Goal: Information Seeking & Learning: Learn about a topic

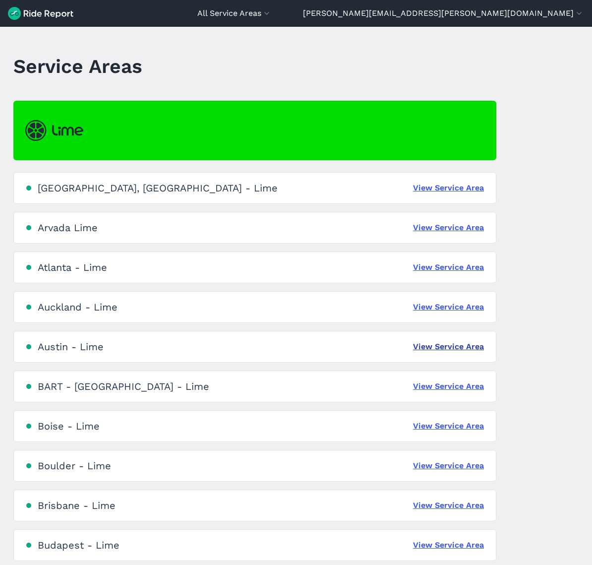
click at [436, 347] on link "View Service Area" at bounding box center [448, 347] width 71 height 12
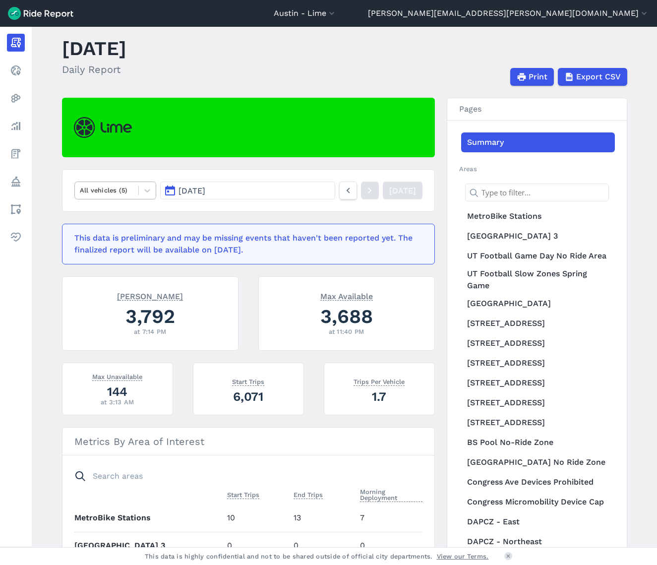
scroll to position [18, 0]
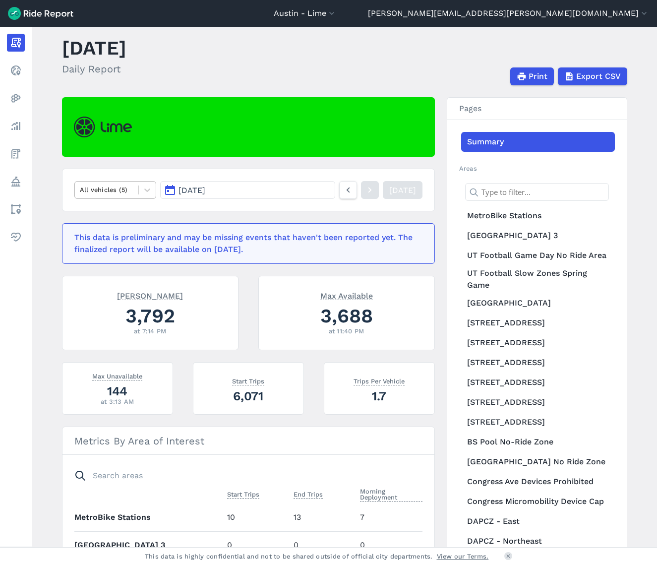
click at [108, 185] on div at bounding box center [107, 189] width 54 height 11
click at [228, 193] on button "[DATE]" at bounding box center [247, 190] width 175 height 18
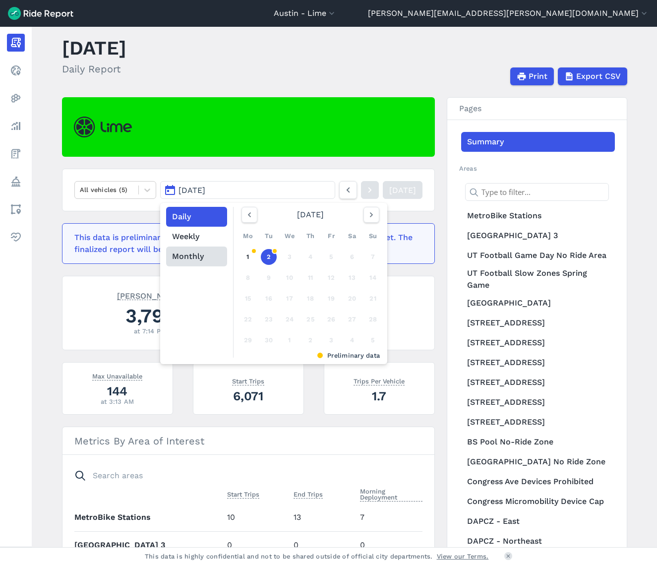
click at [197, 257] on button "Monthly" at bounding box center [196, 257] width 61 height 20
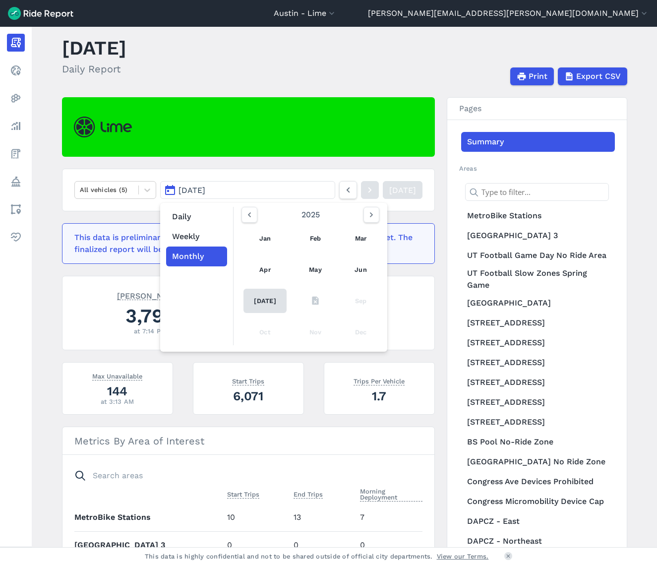
click at [255, 298] on link "[DATE]" at bounding box center [266, 301] width 44 height 24
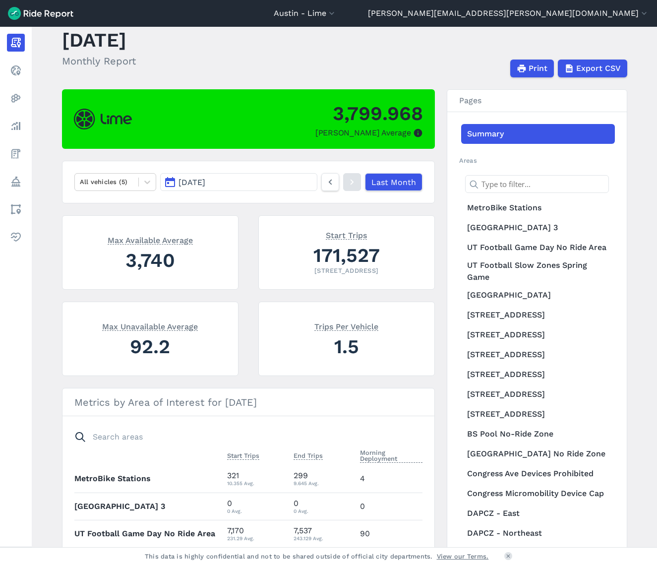
scroll to position [15, 0]
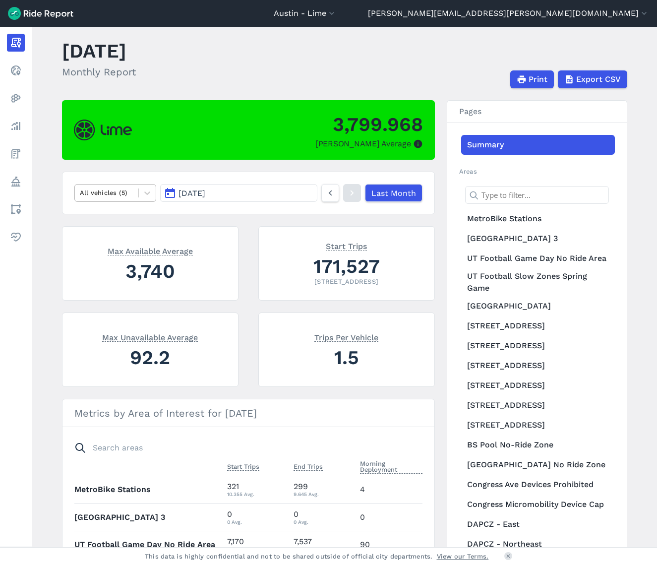
click at [104, 198] on div at bounding box center [107, 192] width 54 height 11
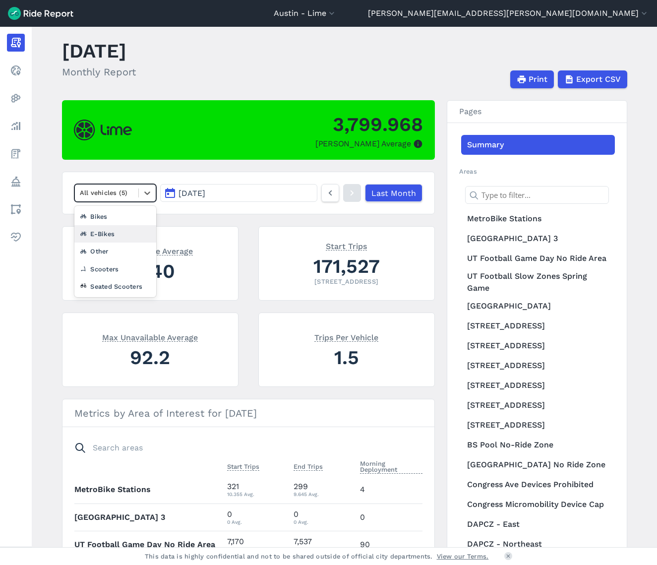
click at [110, 232] on div "E-Bikes" at bounding box center [115, 233] width 82 height 17
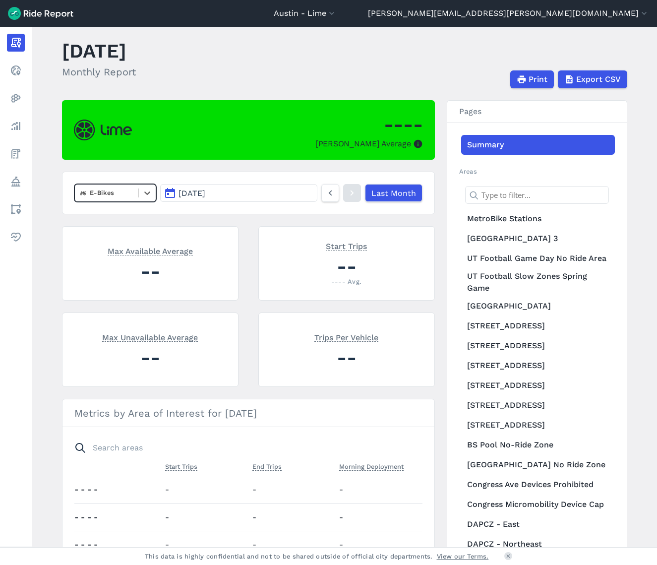
click at [121, 194] on div at bounding box center [107, 192] width 54 height 11
click at [122, 285] on div "Seated Scooters" at bounding box center [115, 286] width 82 height 17
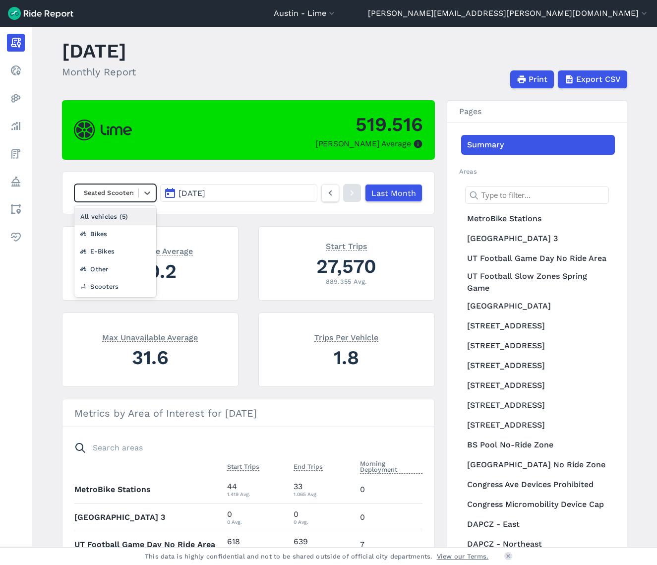
click at [125, 196] on div at bounding box center [107, 192] width 54 height 11
click at [121, 266] on div "Other" at bounding box center [115, 268] width 82 height 17
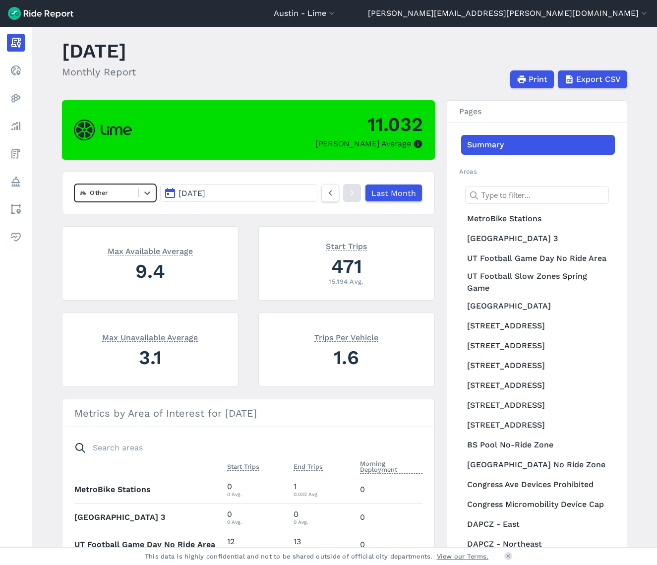
click at [121, 193] on div at bounding box center [107, 192] width 54 height 11
click at [120, 256] on div "E-Bikes" at bounding box center [115, 251] width 82 height 17
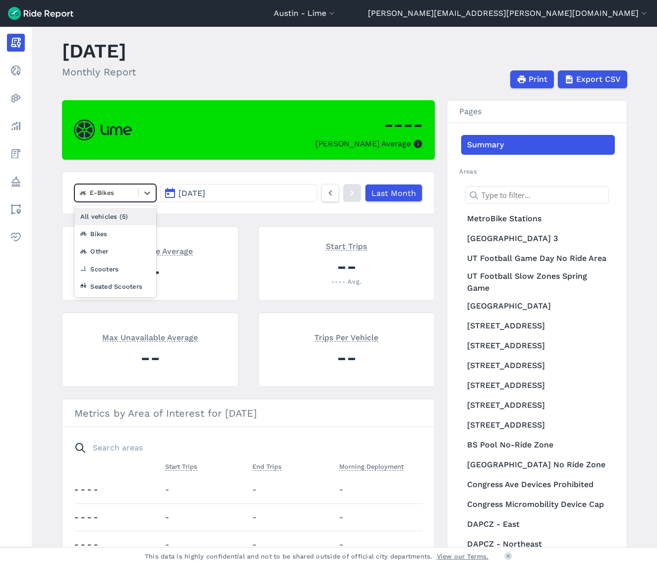
click at [113, 193] on div at bounding box center [107, 192] width 54 height 11
click at [112, 234] on div "Bikes" at bounding box center [115, 233] width 82 height 17
click at [112, 194] on div at bounding box center [107, 192] width 54 height 11
click at [120, 263] on div "Scooters" at bounding box center [115, 268] width 82 height 17
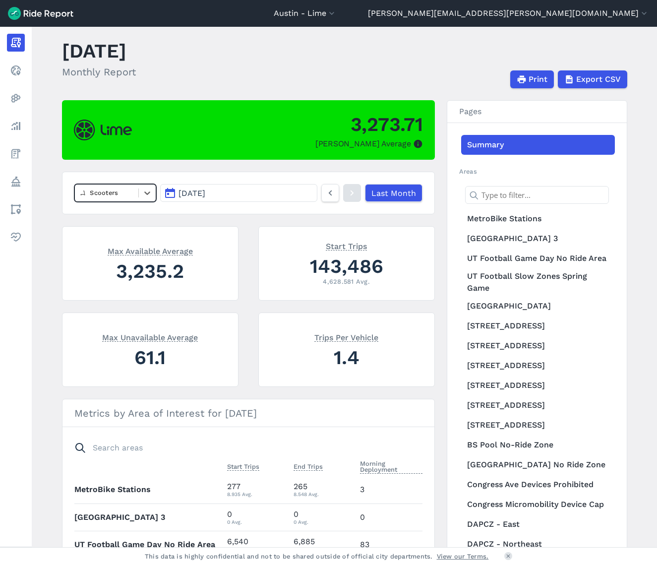
click at [123, 191] on div at bounding box center [107, 192] width 54 height 11
click at [120, 283] on div "Seated Scooters" at bounding box center [115, 286] width 82 height 17
click at [181, 187] on button "[DATE]" at bounding box center [238, 193] width 157 height 18
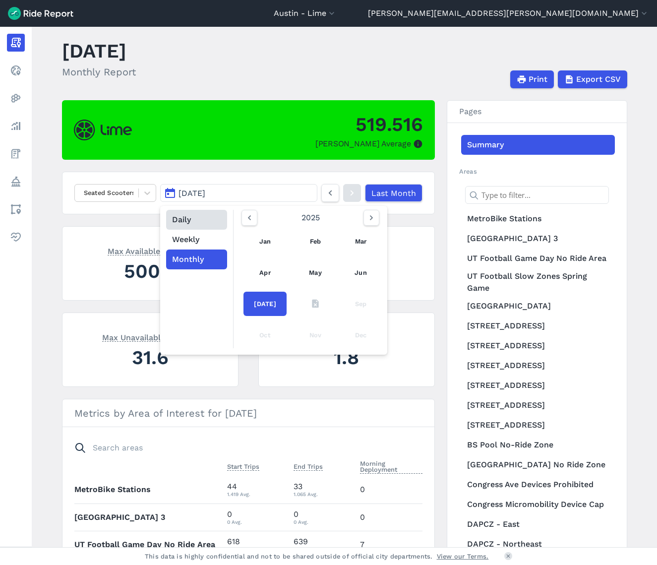
click at [189, 220] on button "Daily" at bounding box center [196, 220] width 61 height 20
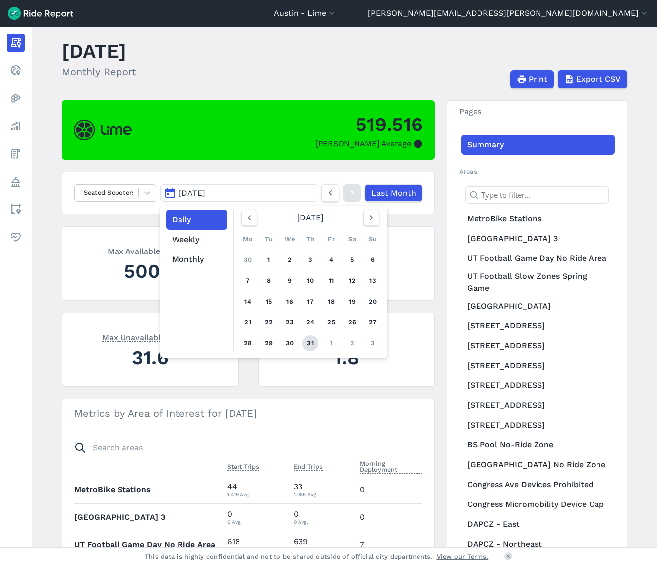
click at [304, 345] on link "31" at bounding box center [311, 343] width 16 height 16
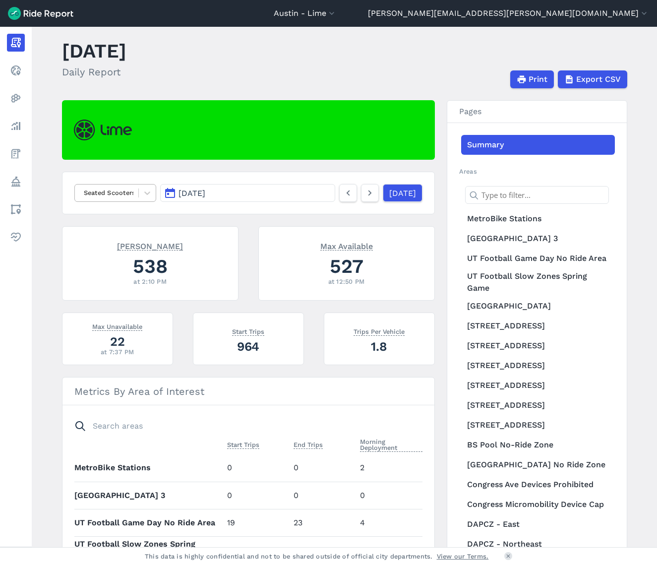
click at [119, 193] on div at bounding box center [107, 192] width 54 height 11
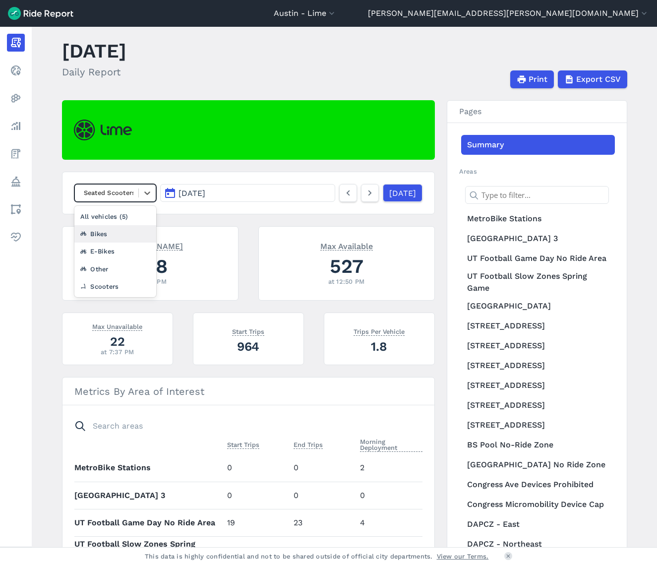
click at [118, 236] on div "Bikes" at bounding box center [115, 233] width 82 height 17
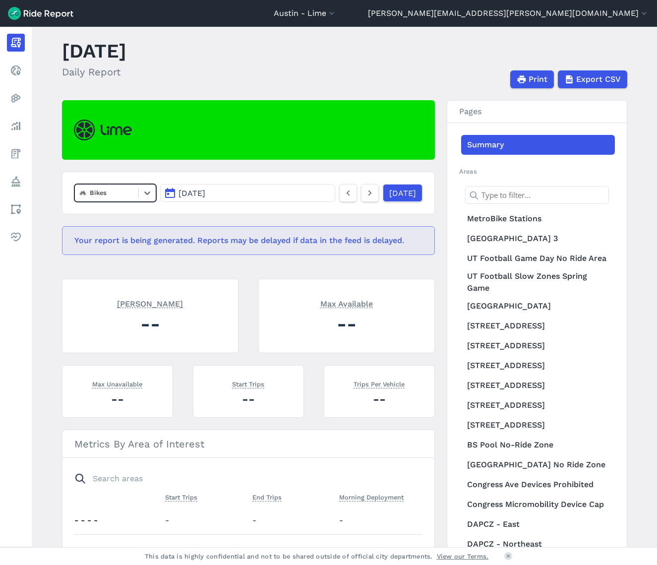
click at [121, 190] on div at bounding box center [107, 192] width 54 height 11
click at [115, 255] on div "Other" at bounding box center [115, 251] width 82 height 17
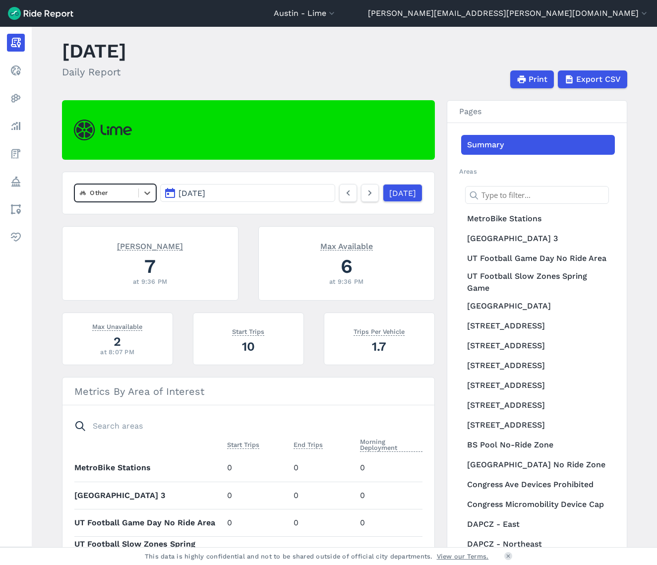
click at [115, 191] on div at bounding box center [107, 192] width 54 height 11
click at [116, 217] on div "All vehicles (5)" at bounding box center [115, 216] width 82 height 17
click at [199, 190] on span "[DATE]" at bounding box center [192, 193] width 27 height 9
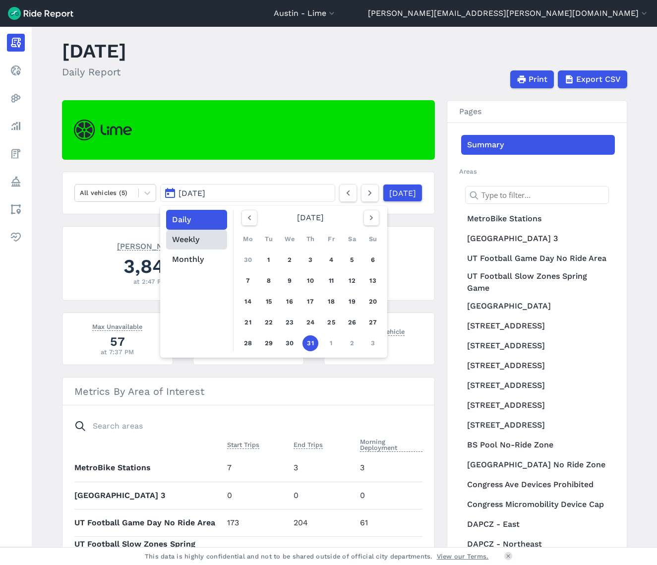
click at [205, 237] on button "Weekly" at bounding box center [196, 240] width 61 height 20
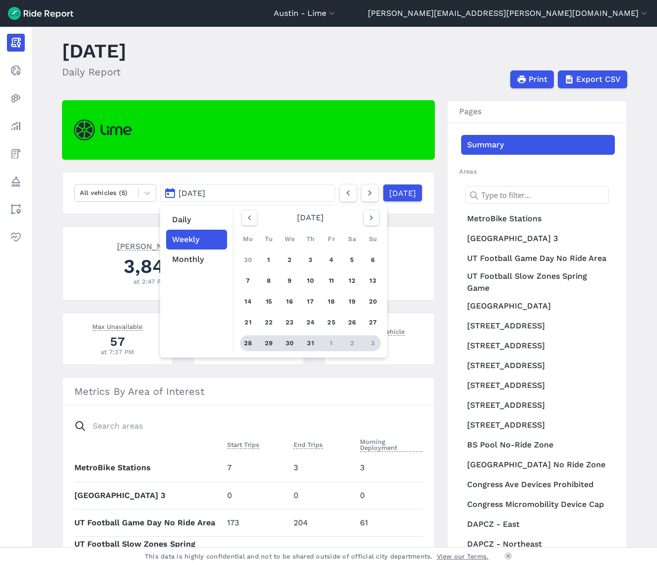
click at [243, 341] on div "28" at bounding box center [248, 343] width 16 height 16
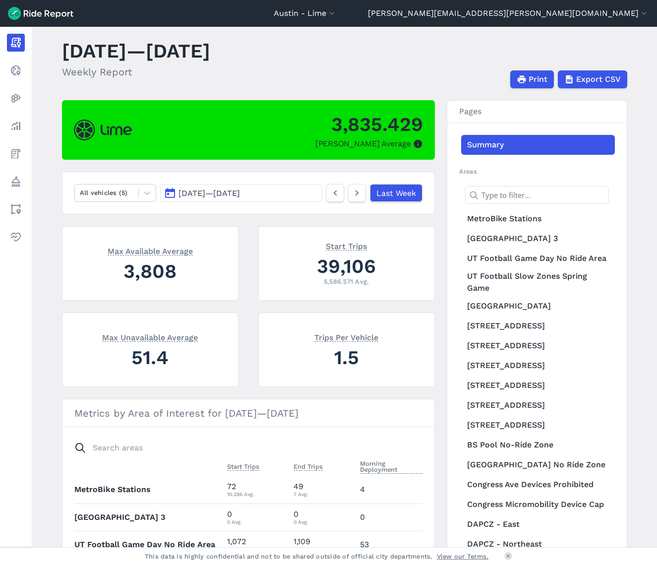
click at [213, 191] on span "[DATE] — [DATE]" at bounding box center [210, 193] width 62 height 9
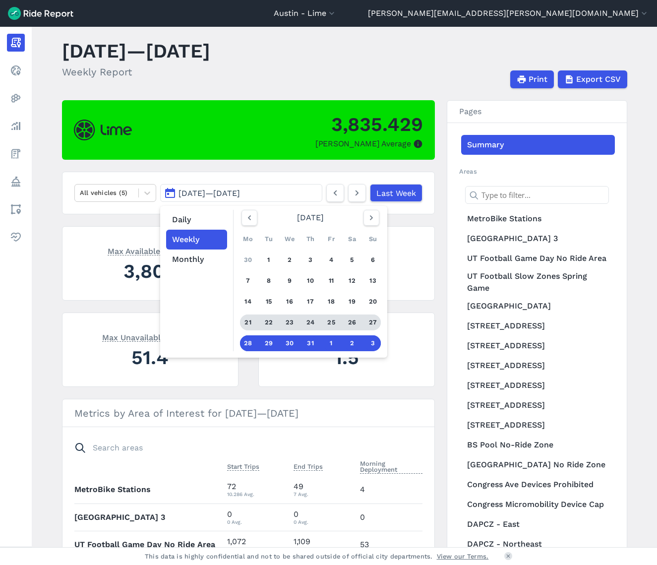
click at [251, 323] on div "21" at bounding box center [248, 323] width 16 height 16
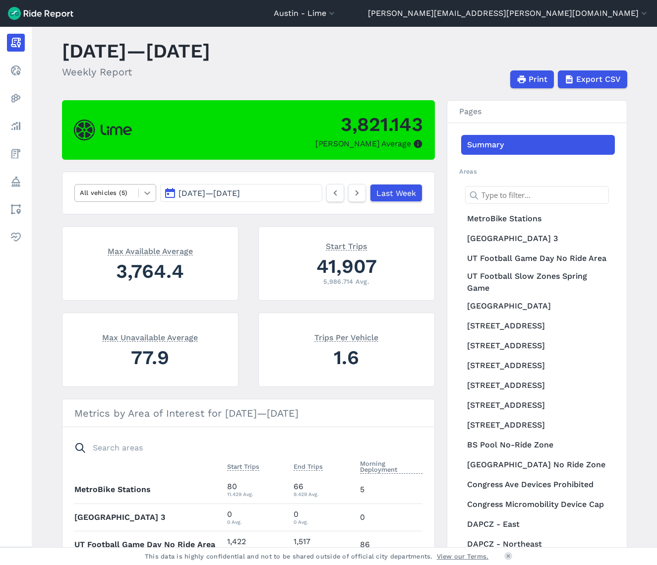
click at [140, 193] on div at bounding box center [147, 193] width 17 height 17
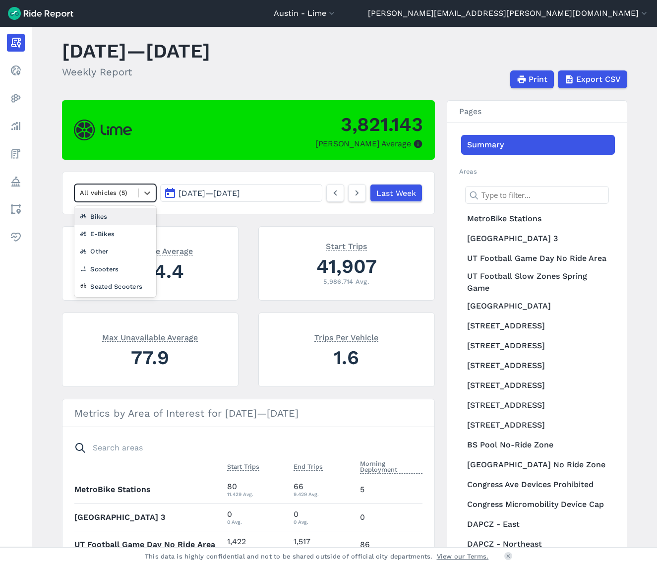
click at [186, 193] on span "[DATE] — [DATE]" at bounding box center [210, 193] width 62 height 9
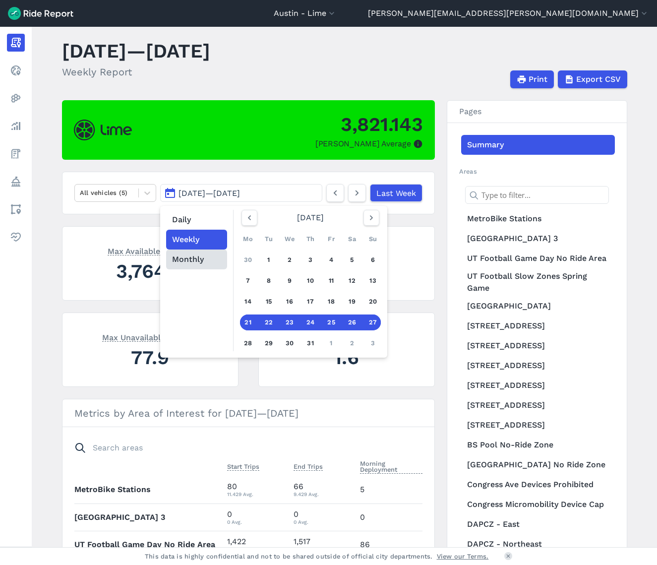
click at [187, 257] on button "Monthly" at bounding box center [196, 260] width 61 height 20
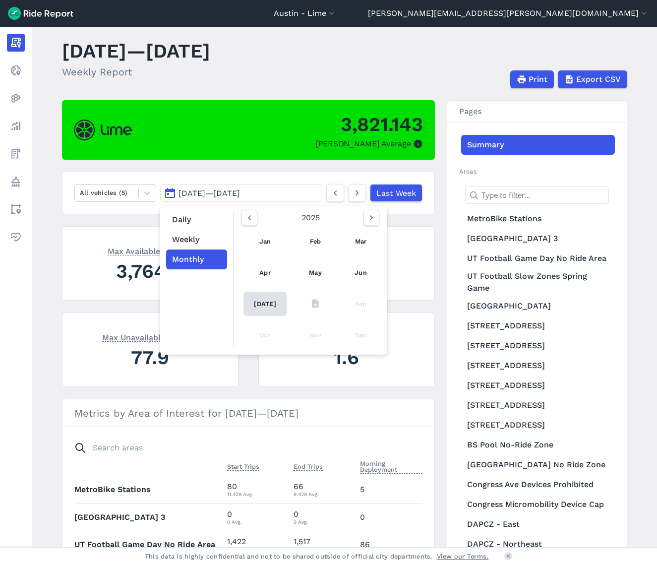
click at [272, 306] on link "[DATE]" at bounding box center [266, 304] width 44 height 24
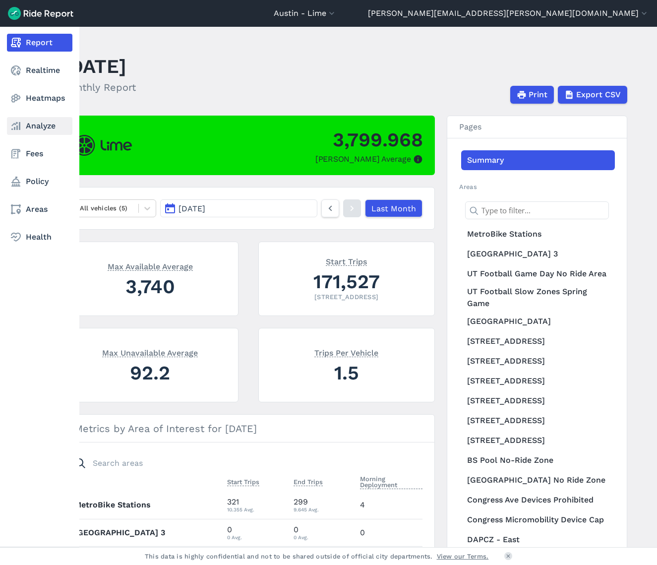
click at [59, 124] on link "Analyze" at bounding box center [39, 126] width 65 height 18
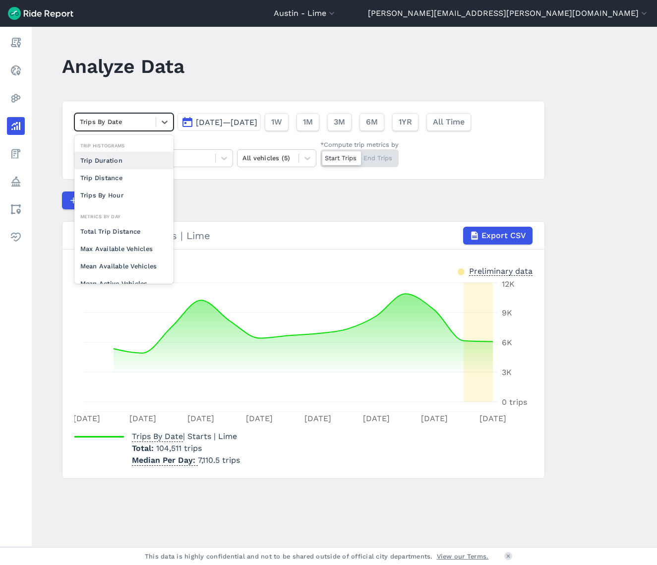
click at [143, 126] on div at bounding box center [115, 121] width 71 height 11
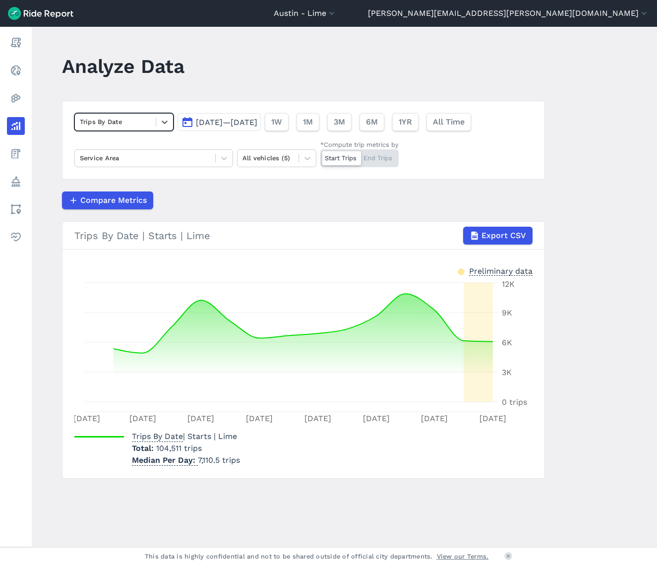
click at [143, 126] on div at bounding box center [115, 121] width 71 height 11
click at [234, 119] on span "[DATE]—[DATE]" at bounding box center [227, 122] width 62 height 9
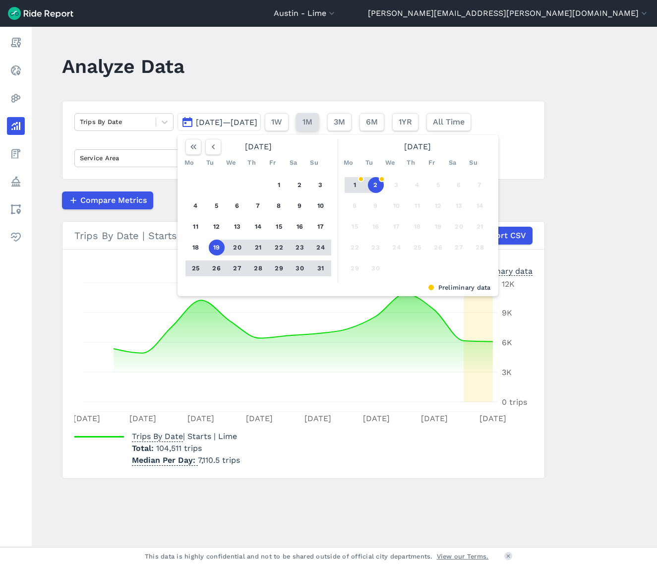
click at [313, 125] on span "1M" at bounding box center [308, 122] width 10 height 12
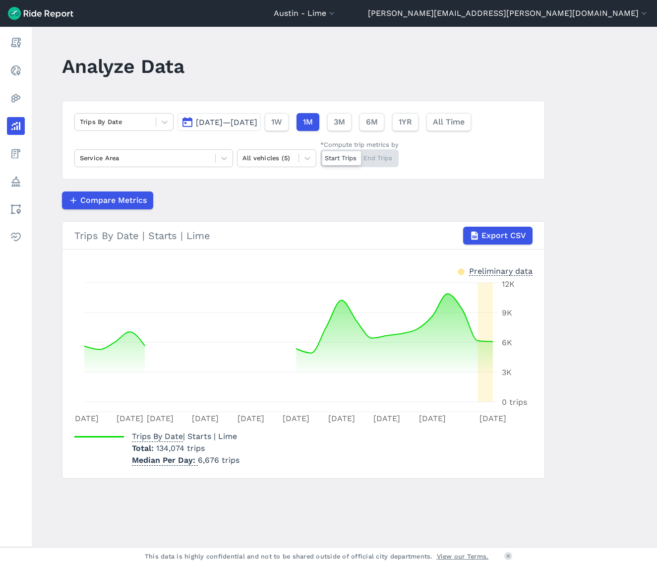
click at [244, 125] on span "[DATE]—[DATE]" at bounding box center [227, 122] width 62 height 9
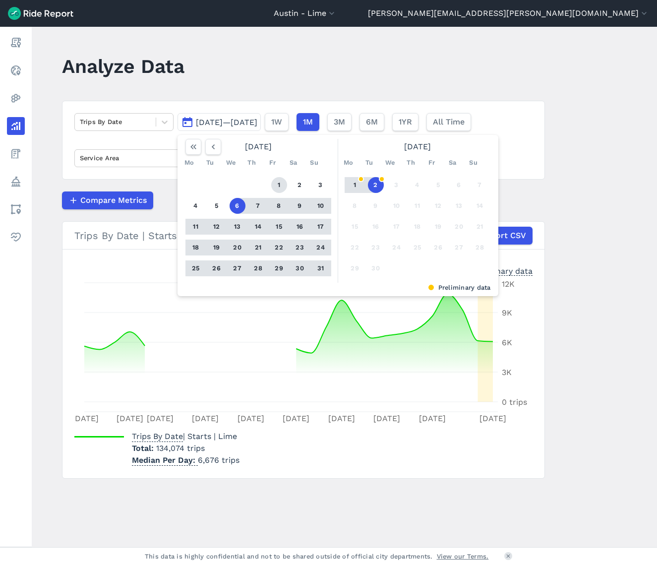
click at [281, 184] on button "1" at bounding box center [279, 185] width 16 height 16
click at [316, 267] on button "31" at bounding box center [321, 268] width 16 height 16
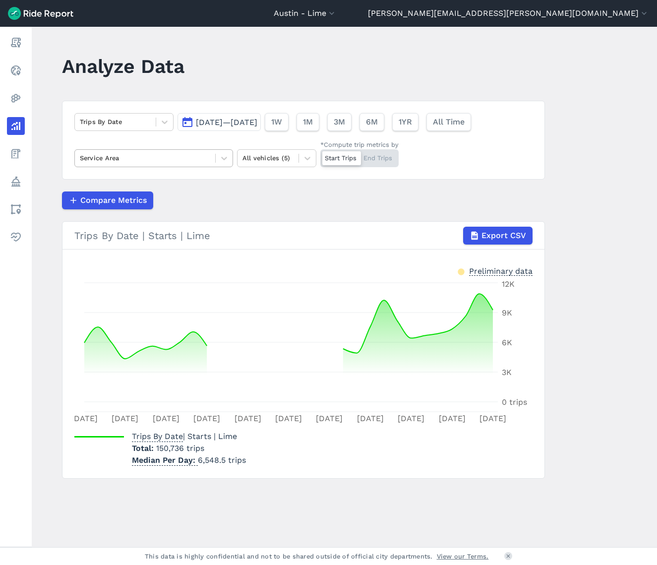
click at [154, 160] on div at bounding box center [145, 157] width 130 height 11
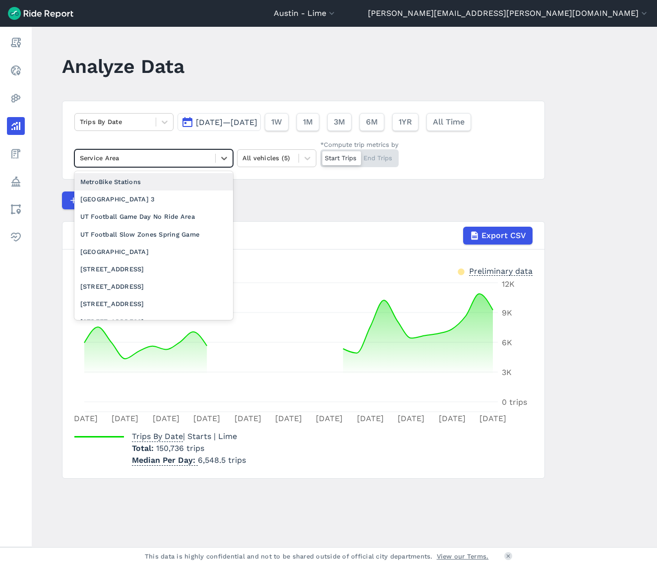
click at [154, 160] on div at bounding box center [145, 157] width 130 height 11
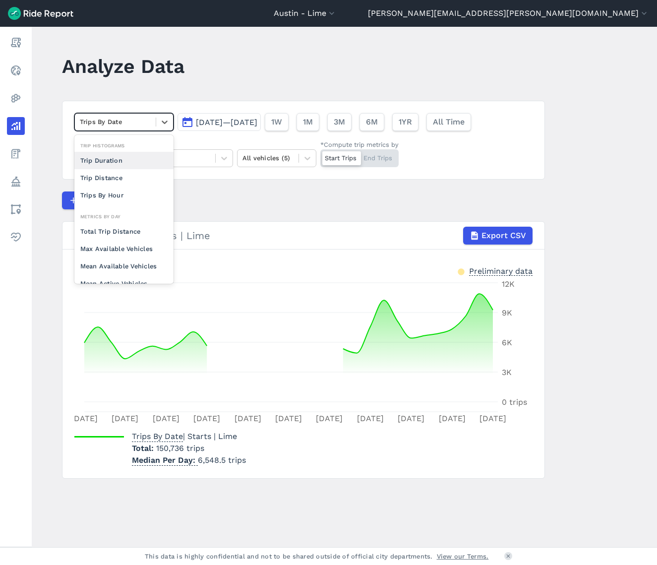
click at [142, 129] on div "Trips By Date" at bounding box center [115, 121] width 81 height 15
click at [305, 208] on div "Compare Metrics" at bounding box center [303, 201] width 483 height 18
click at [128, 125] on div at bounding box center [115, 121] width 71 height 11
click at [127, 175] on div "Trip Distance" at bounding box center [123, 177] width 99 height 17
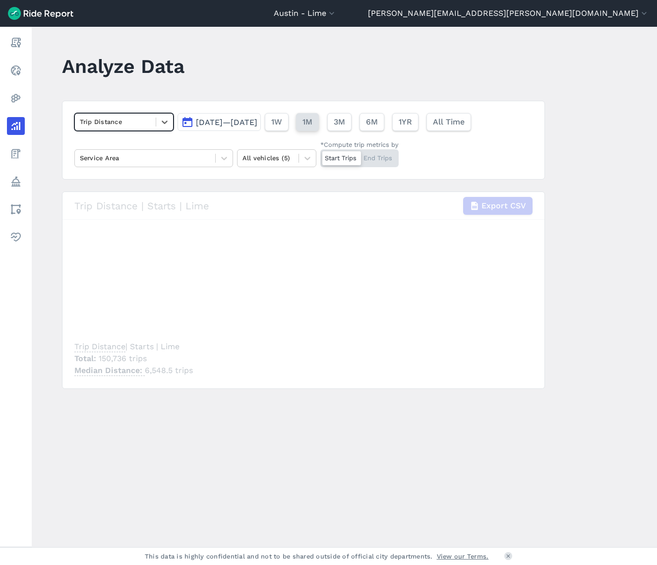
click at [313, 124] on span "1M" at bounding box center [308, 122] width 10 height 12
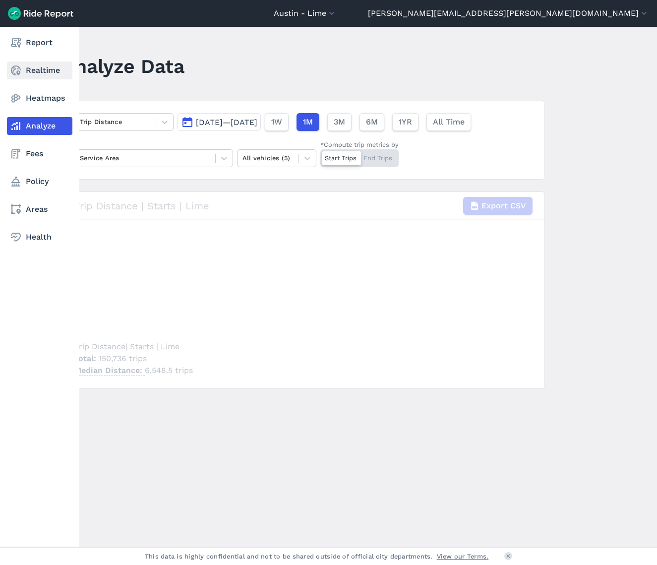
click at [55, 69] on link "Realtime" at bounding box center [39, 71] width 65 height 18
